Goal: Navigation & Orientation: Find specific page/section

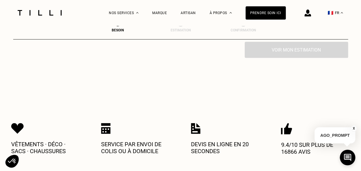
scroll to position [218, 0]
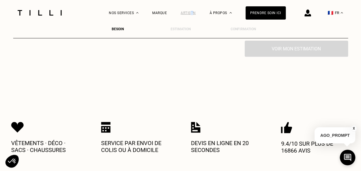
click at [195, 14] on div "Artisan" at bounding box center [188, 13] width 15 height 26
click at [195, 14] on div "Artisan" at bounding box center [188, 13] width 15 height 4
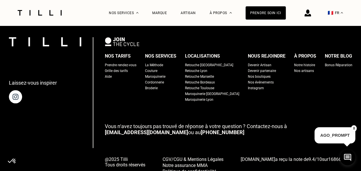
scroll to position [2293, 0]
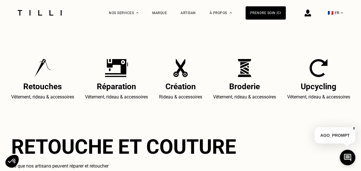
scroll to position [1699, 0]
